Goal: Information Seeking & Learning: Check status

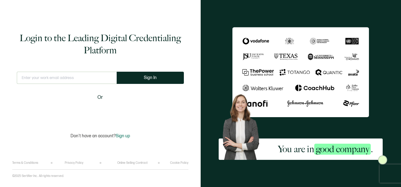
click at [67, 80] on input "text" at bounding box center [67, 78] width 100 height 12
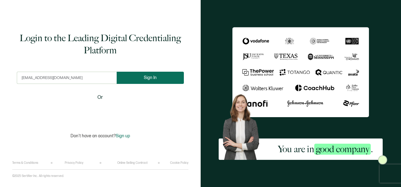
type input "[EMAIL_ADDRESS][DOMAIN_NAME]"
click at [134, 75] on button "Sign In" at bounding box center [150, 78] width 67 height 12
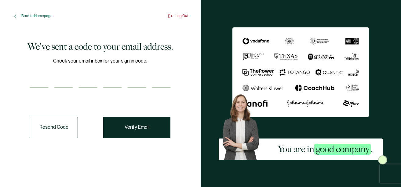
click at [100, 70] on div "Check your email inbox for your sign in code." at bounding box center [100, 76] width 141 height 38
click at [91, 81] on input "number" at bounding box center [88, 82] width 18 height 12
click at [41, 83] on input "number" at bounding box center [39, 82] width 18 height 12
type input "5"
type input "0"
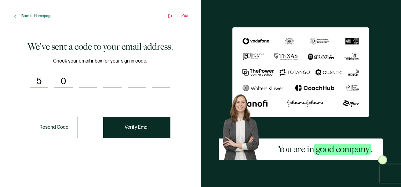
type input "1"
type input "6"
type input "9"
type input "0"
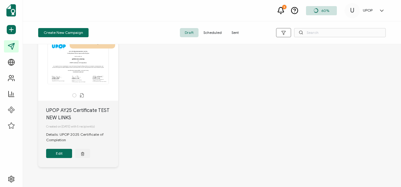
scroll to position [28, 0]
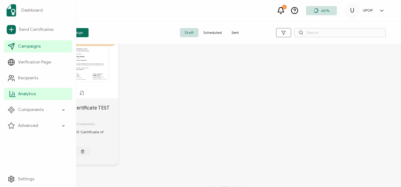
click at [14, 93] on icon at bounding box center [12, 93] width 7 height 7
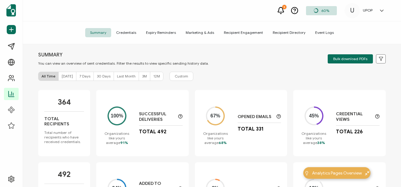
scroll to position [3, 0]
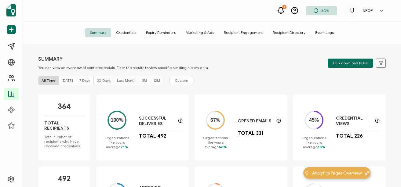
click at [383, 64] on button at bounding box center [381, 63] width 10 height 9
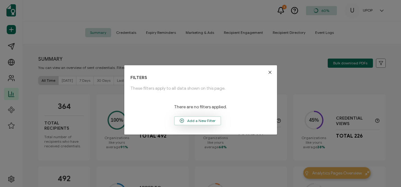
click at [201, 121] on span "Add a New Filter" at bounding box center [198, 120] width 46 height 9
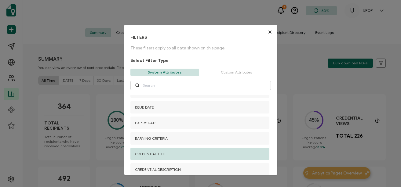
scroll to position [77, 0]
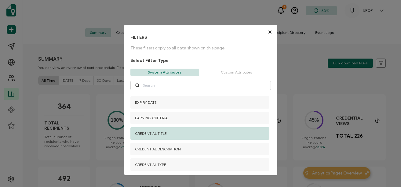
click at [202, 132] on div "CREDENTIAL TITLE" at bounding box center [199, 133] width 139 height 13
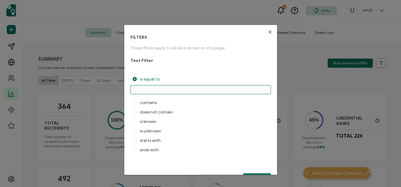
click at [174, 90] on input "dialog" at bounding box center [200, 89] width 141 height 9
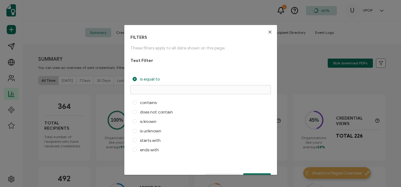
click at [268, 31] on icon "Close" at bounding box center [270, 32] width 5 height 5
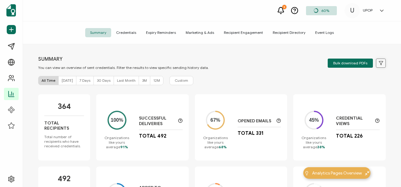
click at [376, 64] on button at bounding box center [381, 63] width 10 height 9
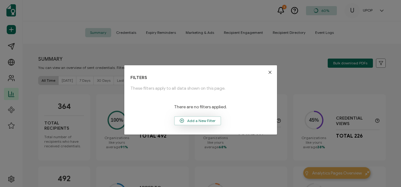
click at [208, 118] on span "Add a New Filter" at bounding box center [198, 120] width 46 height 9
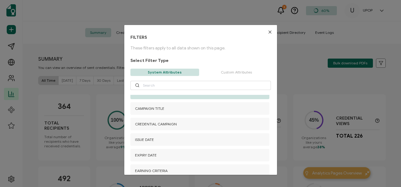
scroll to position [0, 0]
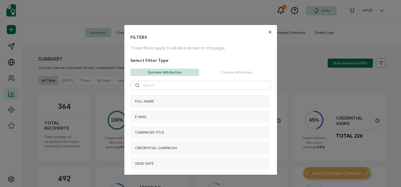
click at [267, 35] on button "Close" at bounding box center [270, 32] width 14 height 14
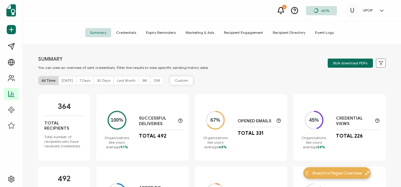
click at [182, 82] on span "Custom" at bounding box center [181, 80] width 13 height 5
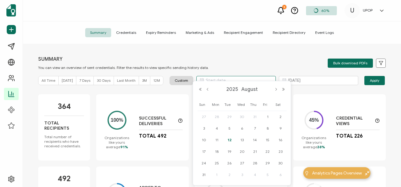
click at [206, 80] on body "5 60% U UPOP U [PERSON_NAME] [PERSON_NAME] [EMAIL_ADDRESS][DOMAIN_NAME] ID: 254…" at bounding box center [200, 93] width 401 height 187
click at [209, 90] on button "Previous Month" at bounding box center [207, 89] width 7 height 4
click at [279, 73] on div "SUMMARY You can view an overview of sent credentials. Filter the results to vie…" at bounding box center [212, 116] width 378 height 145
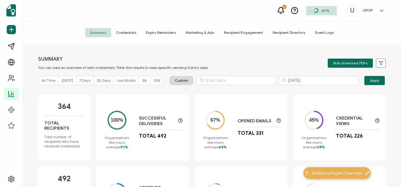
click at [127, 31] on span "Credentials" at bounding box center [126, 32] width 30 height 9
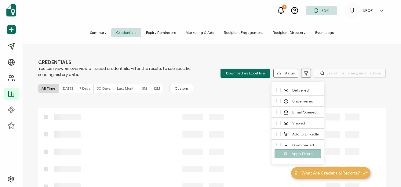
click at [306, 74] on icon at bounding box center [306, 73] width 5 height 5
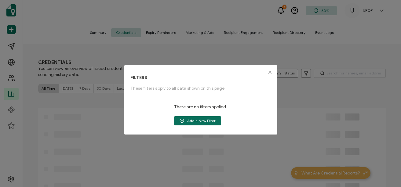
click at [274, 73] on button "Close" at bounding box center [270, 72] width 14 height 14
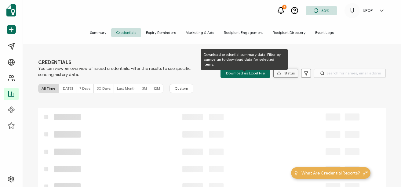
click at [286, 75] on button "Status" at bounding box center [285, 73] width 25 height 9
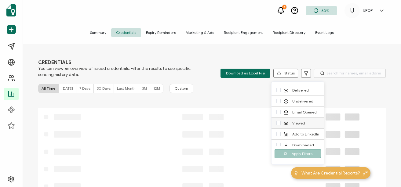
scroll to position [16, 0]
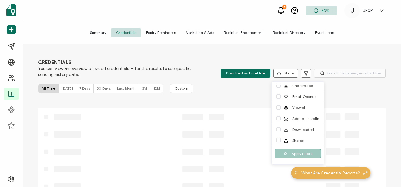
click at [351, 102] on div "CREDENTIALS You can view an overview of issued credentials. Filter the results …" at bounding box center [212, 116] width 378 height 145
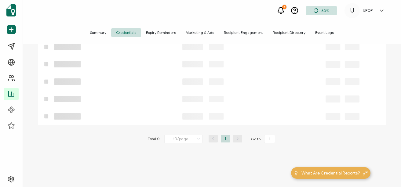
scroll to position [71, 0]
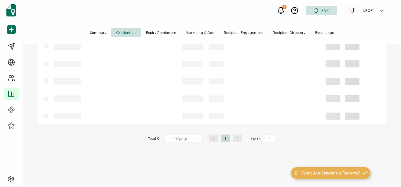
click at [186, 85] on icon at bounding box center [206, 81] width 336 height 9
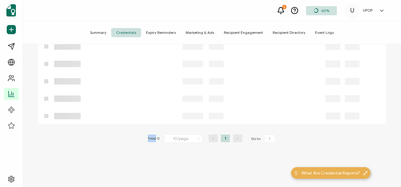
click at [186, 85] on icon at bounding box center [206, 81] width 336 height 9
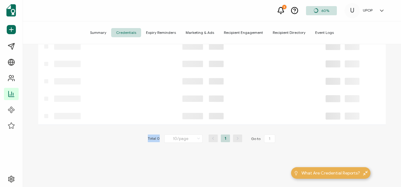
click at [186, 85] on icon at bounding box center [206, 81] width 336 height 9
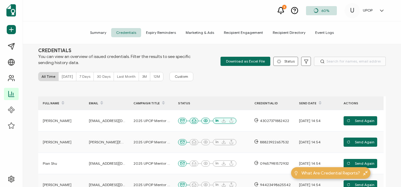
scroll to position [0, 0]
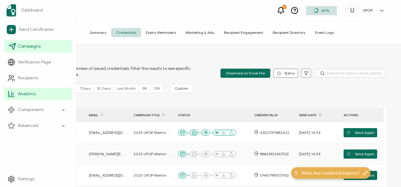
click at [27, 42] on link "Campaigns" at bounding box center [38, 46] width 68 height 12
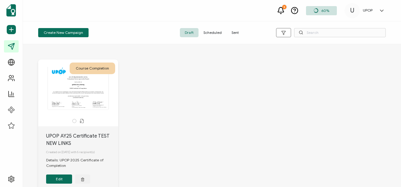
click at [232, 34] on span "Sent" at bounding box center [235, 32] width 17 height 9
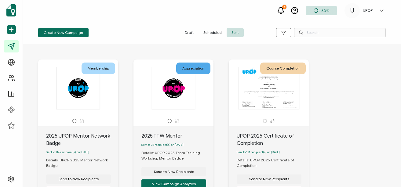
click at [209, 113] on div at bounding box center [174, 91] width 74 height 49
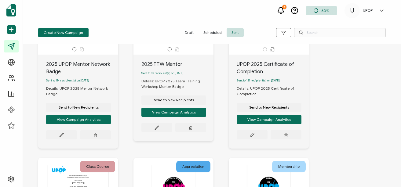
scroll to position [73, 0]
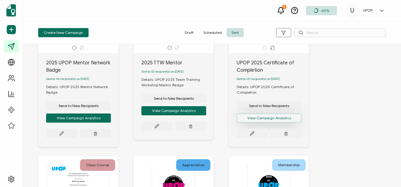
click at [111, 121] on button "View Campaign Analytics" at bounding box center [78, 118] width 65 height 9
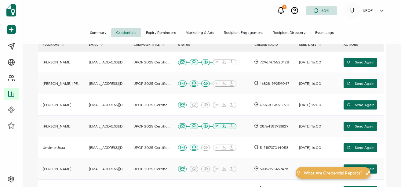
scroll to position [93, 0]
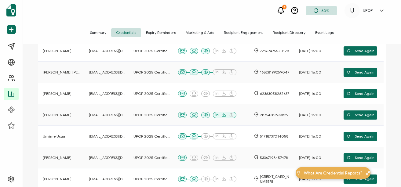
click at [98, 32] on span "Summary" at bounding box center [98, 32] width 26 height 9
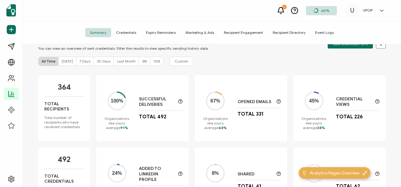
scroll to position [23, 0]
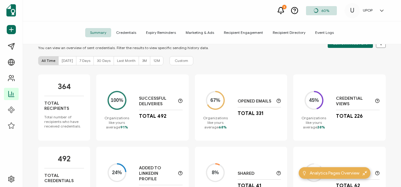
click at [124, 32] on span "Credentials" at bounding box center [126, 32] width 30 height 9
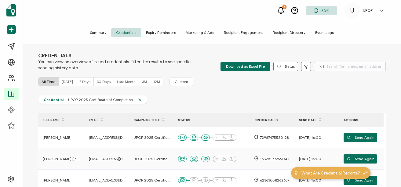
scroll to position [7, 0]
click at [110, 30] on span "Summary" at bounding box center [98, 32] width 26 height 9
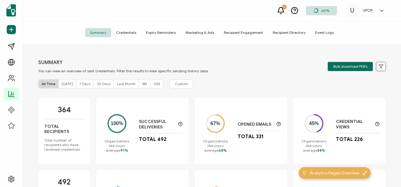
click at [378, 70] on button at bounding box center [381, 66] width 10 height 9
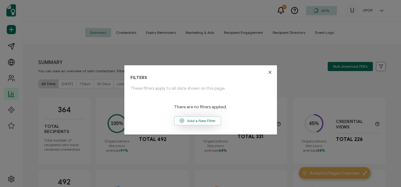
click at [186, 119] on span "Add a New Filter" at bounding box center [198, 120] width 46 height 9
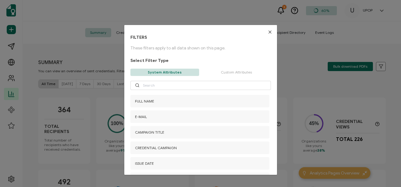
scroll to position [14, 0]
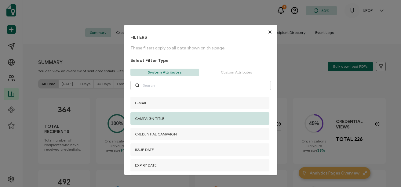
click at [171, 119] on div "CAMPAIGN TITLE" at bounding box center [199, 118] width 139 height 13
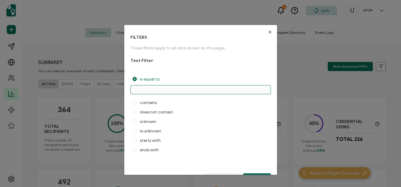
click at [172, 90] on input "dialog" at bounding box center [200, 89] width 141 height 9
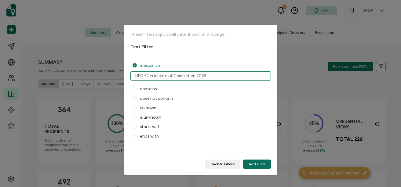
scroll to position [16, 0]
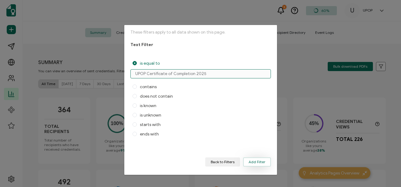
type input "UPOP Certificate of Completion 2025"
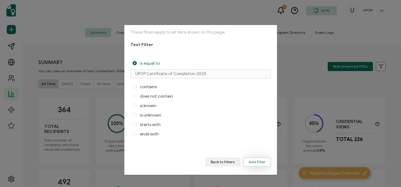
click at [252, 161] on span "Add Filter" at bounding box center [257, 162] width 17 height 4
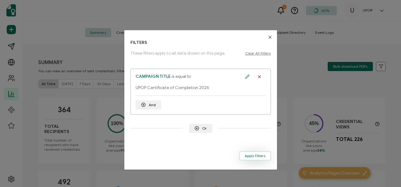
click at [256, 157] on span "Apply Filters" at bounding box center [255, 156] width 21 height 4
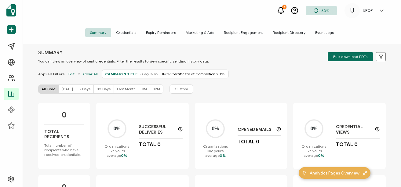
scroll to position [7, 0]
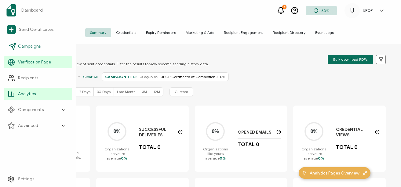
click at [29, 51] on link "Campaigns" at bounding box center [38, 46] width 68 height 12
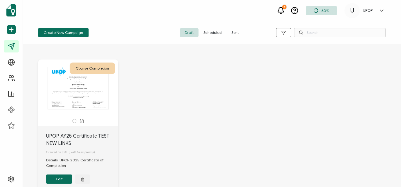
click at [235, 34] on span "Sent" at bounding box center [235, 32] width 17 height 9
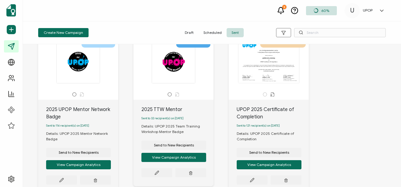
scroll to position [27, 0]
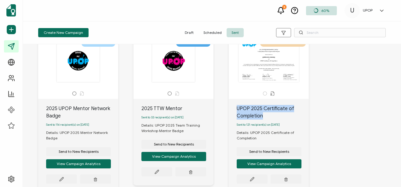
drag, startPoint x: 268, startPoint y: 115, endPoint x: 231, endPoint y: 110, distance: 36.9
click at [231, 110] on div "UPOP 2025 Certificate of Completion Sent to 121 recipient(s) on [DATE] Details:…" at bounding box center [269, 146] width 80 height 94
copy div "UPOP 2025 Certificate of Completion"
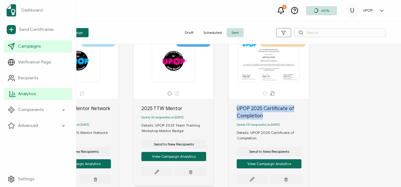
click at [17, 93] on link "Analytics" at bounding box center [38, 94] width 68 height 12
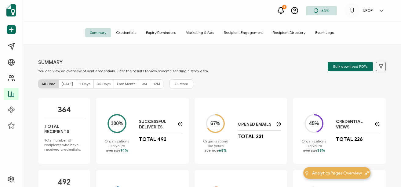
click at [380, 65] on icon at bounding box center [381, 67] width 4 height 4
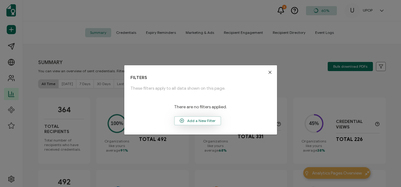
click at [205, 120] on span "Add a New Filter" at bounding box center [198, 120] width 46 height 9
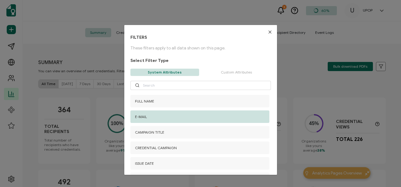
scroll to position [7, 0]
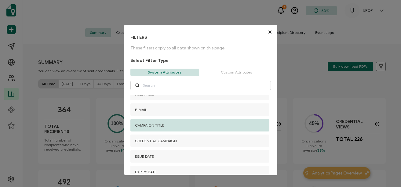
click at [188, 124] on div "CAMPAIGN TITLE" at bounding box center [199, 125] width 139 height 13
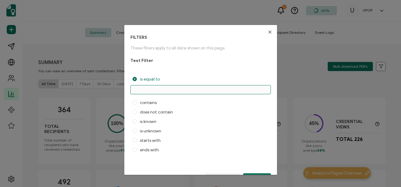
click at [180, 91] on input "dialog" at bounding box center [200, 89] width 141 height 9
paste input "UPOP 2025 Certificate of Completion"
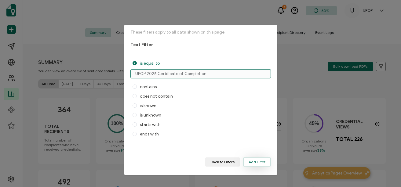
type input "UPOP 2025 Certificate of Completion"
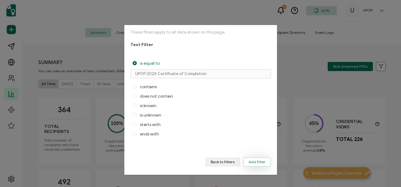
click at [254, 158] on button "Add Filter" at bounding box center [257, 162] width 28 height 9
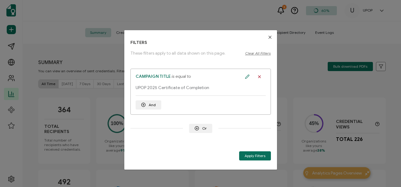
scroll to position [0, 0]
click at [251, 156] on span "Apply Filters" at bounding box center [255, 156] width 21 height 4
